Goal: Obtain resource: Obtain resource

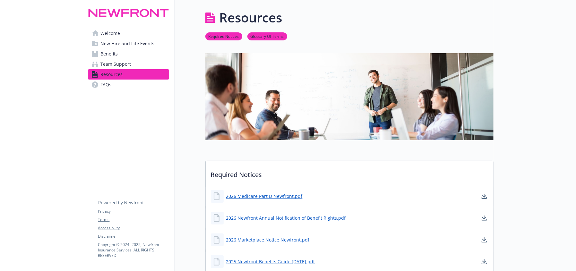
drag, startPoint x: 14, startPoint y: 159, endPoint x: 34, endPoint y: 192, distance: 39.2
click at [371, 15] on div "Resources" at bounding box center [349, 17] width 288 height 19
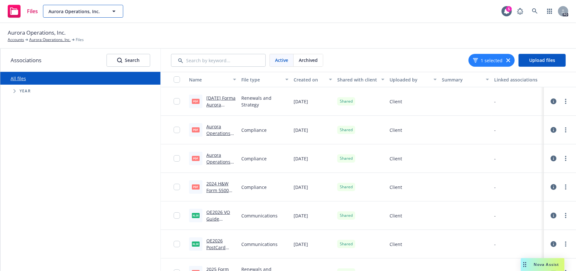
click at [109, 12] on button "Aurora Operations, Inc." at bounding box center [83, 11] width 80 height 13
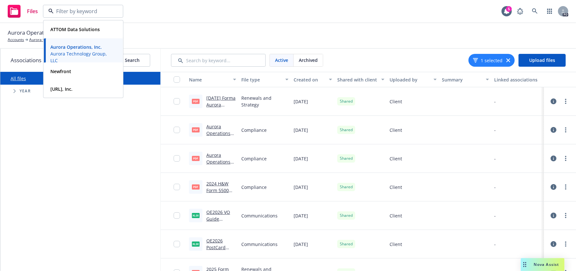
drag, startPoint x: 54, startPoint y: 188, endPoint x: 63, endPoint y: 197, distance: 12.5
click at [54, 189] on div "All files Accessibility guide for tree Tree Example. Navigate the tree with the…" at bounding box center [80, 171] width 160 height 199
